Goal: Task Accomplishment & Management: Use online tool/utility

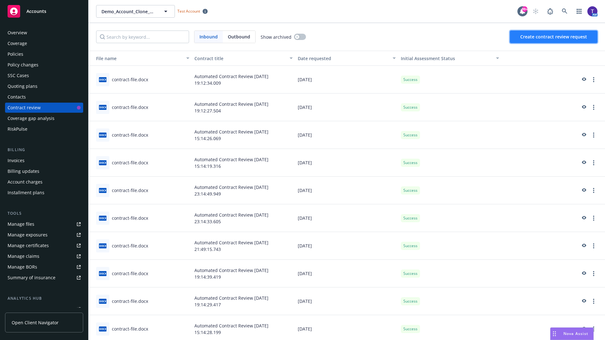
click at [554, 37] on span "Create contract review request" at bounding box center [553, 37] width 67 height 6
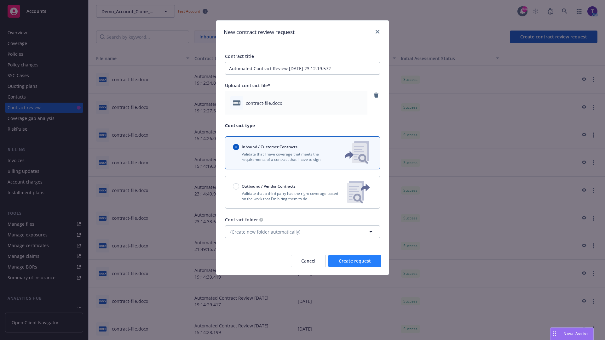
type input "Automated Contract Review [DATE] 23:12:19.572"
click at [355, 261] on span "Create request" at bounding box center [355, 261] width 32 height 6
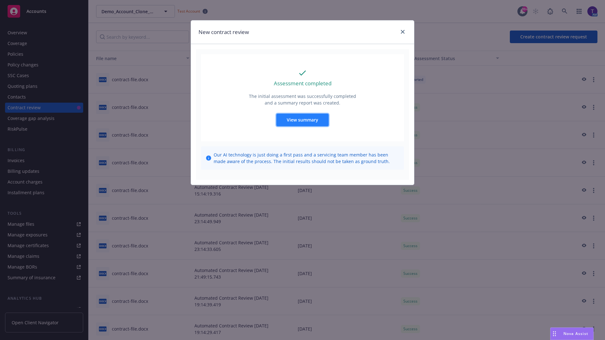
click at [302, 120] on span "View summary" at bounding box center [303, 120] width 32 height 6
